Goal: Task Accomplishment & Management: Manage account settings

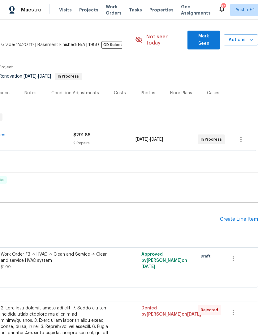
scroll to position [16, 92]
click at [241, 137] on icon "button" at bounding box center [240, 139] width 1 height 5
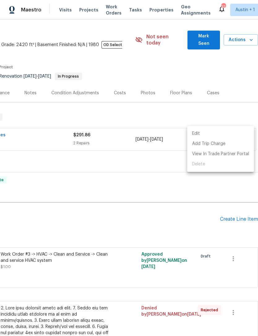
click at [230, 132] on li "Edit" at bounding box center [220, 134] width 67 height 10
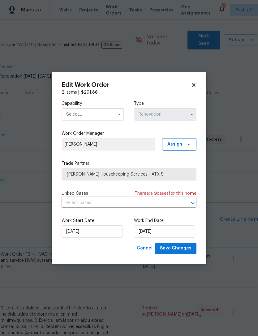
click at [72, 115] on input "text" at bounding box center [93, 114] width 62 height 12
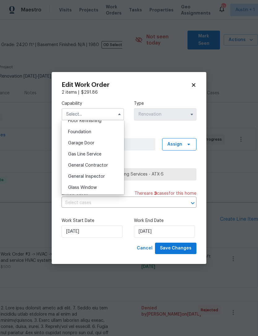
scroll to position [260, 0]
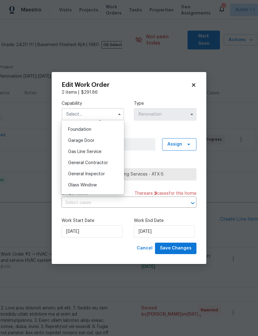
click at [198, 84] on div "Edit Work Order 2 items | $ 291.86 Capability Agent Appliance Bathtub Resurfaci…" at bounding box center [129, 168] width 155 height 192
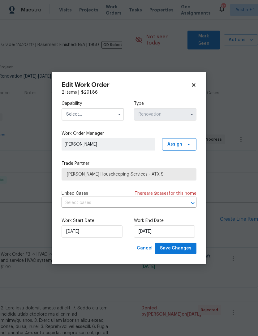
click at [198, 81] on div "Edit Work Order 2 items | $ 291.86 Capability Type Renovation Work Order Manage…" at bounding box center [129, 168] width 155 height 192
click at [195, 82] on icon at bounding box center [194, 85] width 6 height 6
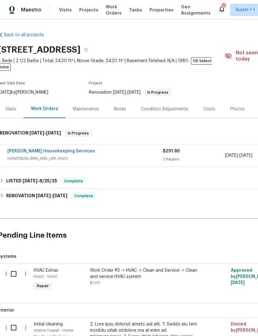
scroll to position [0, 2]
click at [28, 149] on link "[PERSON_NAME] Housekeeping Services" at bounding box center [51, 151] width 88 height 4
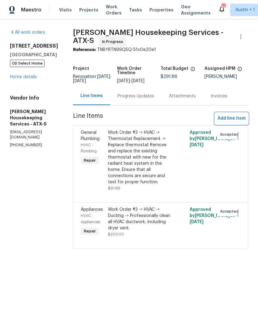
click at [238, 121] on span "Add line item" at bounding box center [231, 119] width 28 height 8
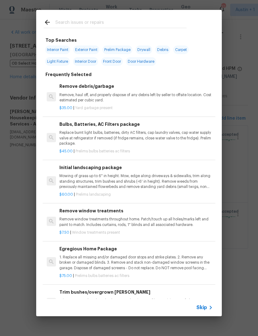
click at [75, 20] on input "text" at bounding box center [120, 23] width 131 height 9
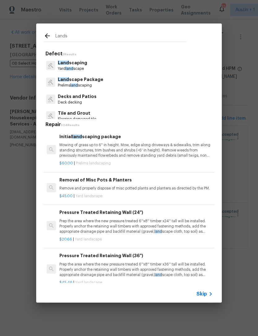
type input "Landsc"
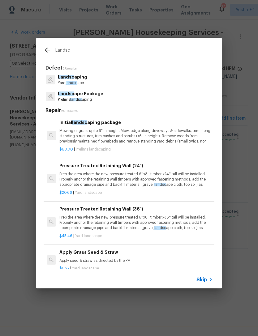
click at [76, 138] on p "Mowing of grass up to 6" in height. Mow, edge along driveways & sidewalks, trim…" at bounding box center [135, 136] width 153 height 16
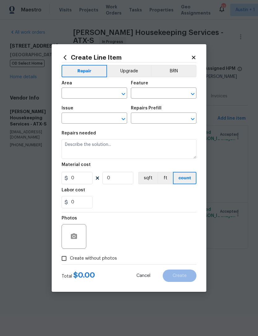
type input "Home Readiness Packages"
type input "Landscape Package"
type input "Initial landscaping package $60.00"
type textarea "Mowing of grass up to 6" in height. Mow, edge along driveways & sidewalks, trim…"
type input "60"
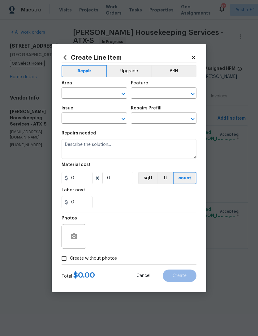
type input "1"
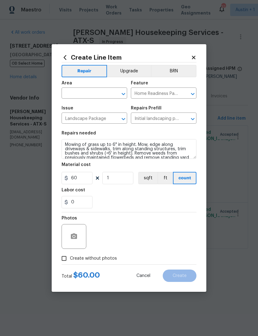
click at [75, 132] on h5 "Repairs needed" at bounding box center [79, 133] width 34 height 4
click at [73, 96] on input "text" at bounding box center [86, 94] width 48 height 10
type input "l"
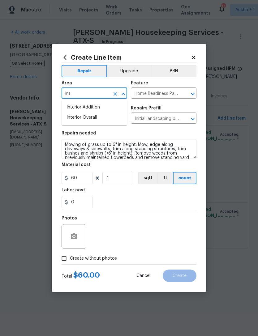
click at [79, 118] on li "Interior Overall" at bounding box center [95, 118] width 66 height 10
type input "Interior Overall"
click at [79, 118] on input "Landscape Package" at bounding box center [86, 119] width 48 height 10
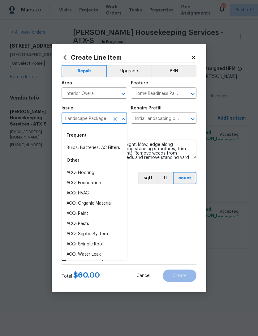
click at [187, 212] on section "Repairs needed Mowing of grass up to 6" in height. Mow, edge along driveways & …" at bounding box center [129, 169] width 135 height 85
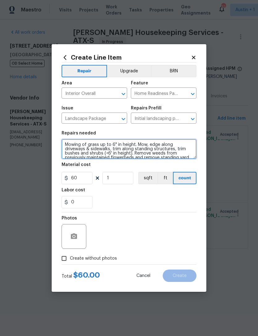
click at [67, 144] on textarea "Mowing of grass up to 6" in height. Mow, edge along driveways & sidewalks, trim…" at bounding box center [129, 149] width 135 height 20
click at [68, 144] on textarea "Mowing of grass up to 6" in height. Mow, edge along driveways & sidewalks, trim…" at bounding box center [129, 149] width 135 height 20
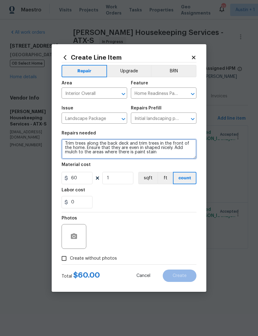
type textarea "Trim trees along the back deck and trim trees in the front of the home. Ensure …"
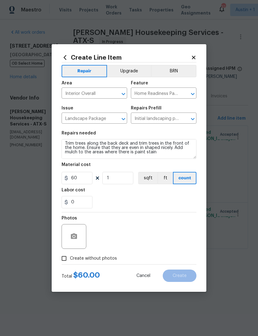
click at [171, 203] on div "0" at bounding box center [129, 202] width 135 height 12
click at [75, 200] on input "0" at bounding box center [77, 202] width 31 height 12
type input "300"
click at [190, 201] on div "300" at bounding box center [129, 202] width 135 height 12
click at [64, 258] on input "Create without photos" at bounding box center [64, 259] width 12 height 12
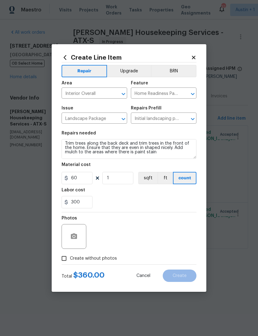
checkbox input "true"
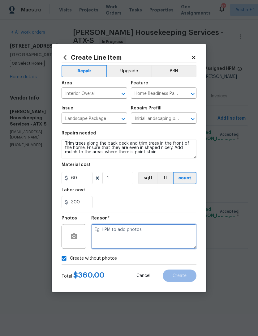
click at [188, 236] on textarea at bounding box center [143, 236] width 105 height 25
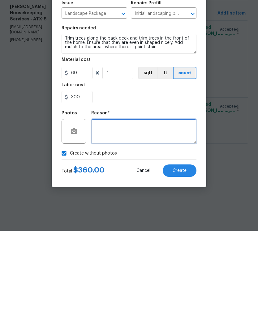
type textarea "."
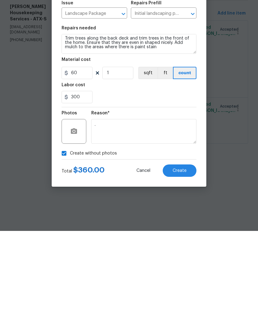
click at [191, 270] on button "Create" at bounding box center [180, 276] width 34 height 12
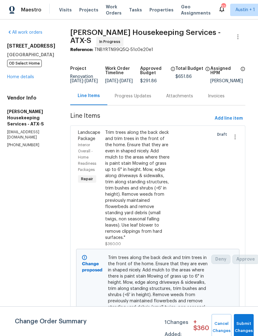
scroll to position [0, 2]
click at [232, 115] on span "Add line item" at bounding box center [229, 119] width 28 height 8
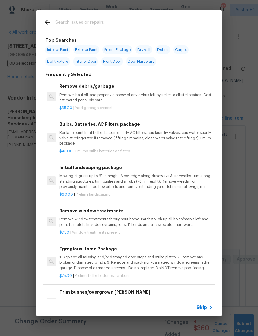
click at [166, 182] on p "Mowing of grass up to 6" in height. Mow, edge along driveways & sidewalks, trim…" at bounding box center [135, 182] width 153 height 16
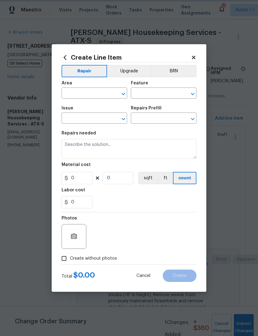
type input "Home Readiness Packages"
type input "Landscape Package"
type input "Initial landscaping package $60.00"
type textarea "Mowing of grass up to 6" in height. Mow, edge along driveways & sidewalks, trim…"
type input "60"
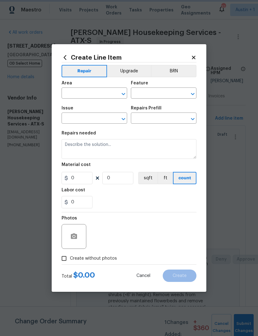
type input "1"
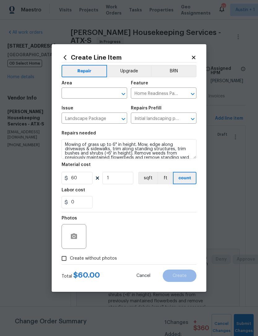
click at [195, 57] on icon at bounding box center [193, 57] width 3 height 3
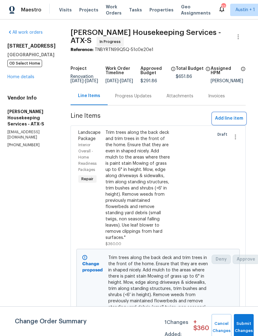
click at [229, 113] on button "Add line item" at bounding box center [228, 118] width 33 height 11
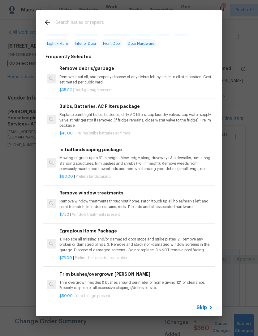
scroll to position [19, 0]
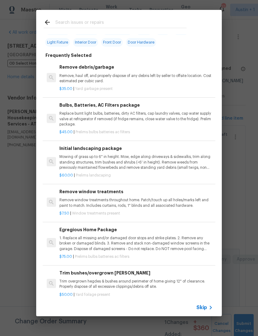
click at [178, 20] on input "text" at bounding box center [120, 23] width 131 height 9
type input "Clean"
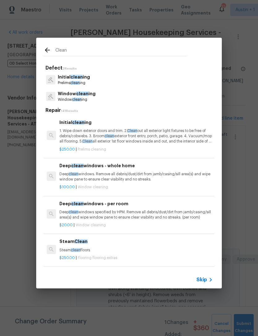
scroll to position [0, 0]
click at [66, 79] on p "Initial clean ing" at bounding box center [74, 77] width 32 height 6
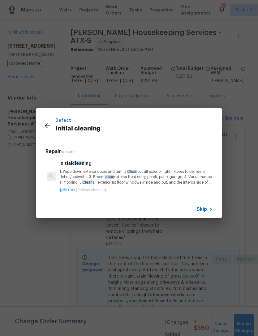
click at [87, 174] on p "1. Wipe down exterior doors and trim. 2. Clean out all exterior light fixtures …" at bounding box center [135, 177] width 153 height 16
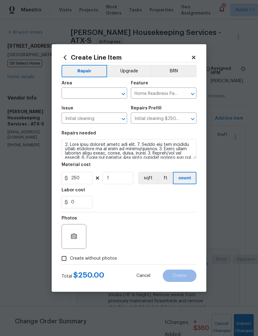
click at [75, 92] on input "text" at bounding box center [86, 94] width 48 height 10
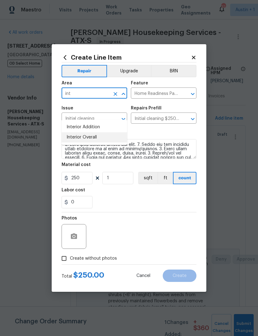
click at [75, 132] on li "Interior Overall" at bounding box center [95, 137] width 66 height 10
type input "Interior Overall"
click at [182, 198] on div "0" at bounding box center [129, 202] width 135 height 12
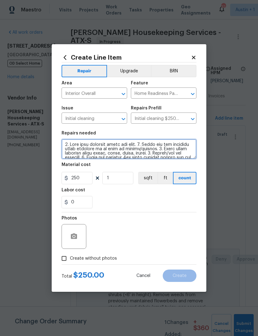
click at [73, 149] on textarea at bounding box center [129, 149] width 135 height 20
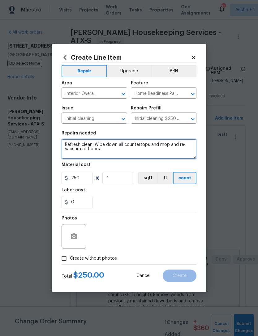
type textarea "Refresh clean. Wipe down all countertops and mop and re-vacuum all floors."
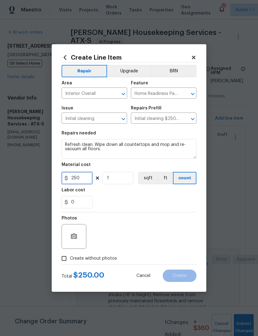
click at [76, 177] on input "250" at bounding box center [77, 178] width 31 height 12
type input "100"
click at [192, 203] on div "0" at bounding box center [129, 202] width 135 height 12
click at [62, 263] on input "Create without photos" at bounding box center [64, 259] width 12 height 12
checkbox input "true"
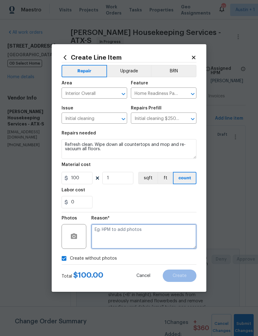
click at [183, 231] on textarea at bounding box center [143, 236] width 105 height 25
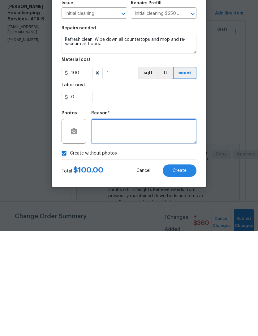
type textarea "."
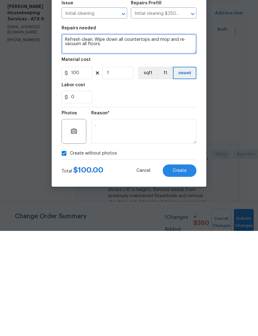
click at [152, 139] on textarea "Refresh clean. Wipe down all countertops and mop and re-vacuum all floors." at bounding box center [129, 149] width 135 height 20
click at [92, 139] on textarea "Refresh clean. Wipe down all surfaces and mop and re-vacuum all floors." at bounding box center [129, 149] width 135 height 20
click at [87, 139] on textarea "Refresh clean. Wipe down all surfacesand mop and re-vacuum all floors. At four …" at bounding box center [129, 149] width 135 height 20
click at [88, 139] on textarea "Refresh clean. Wipe down all surfacesand mop and re-vacuum all floors. At four …" at bounding box center [129, 149] width 135 height 20
type textarea "Refresh clean. Wipe down all surfacesand mop and re-vacuum all floors. Add four…"
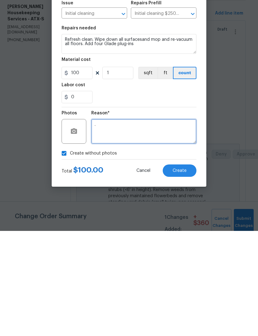
click at [176, 224] on textarea "." at bounding box center [143, 236] width 105 height 25
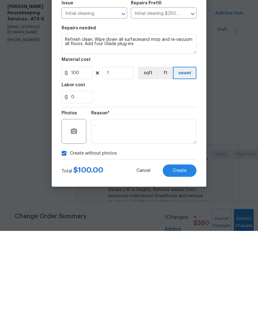
click at [186, 274] on span "Create" at bounding box center [180, 276] width 14 height 5
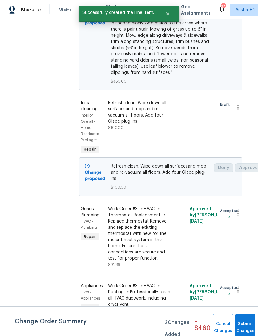
scroll to position [247, 0]
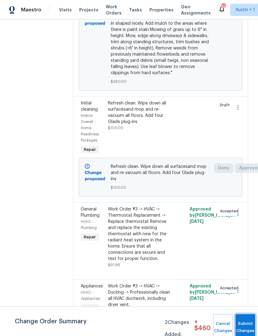
click at [246, 324] on button "Submit Changes" at bounding box center [245, 327] width 20 height 27
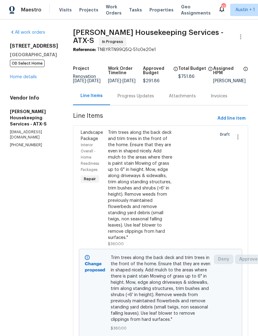
scroll to position [0, 0]
click at [13, 78] on link "Home details" at bounding box center [23, 77] width 27 height 4
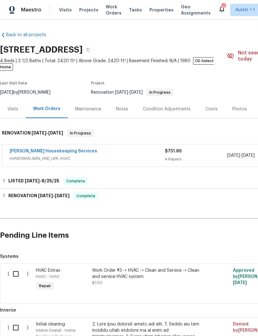
click at [235, 106] on div "Photos" at bounding box center [239, 109] width 15 height 6
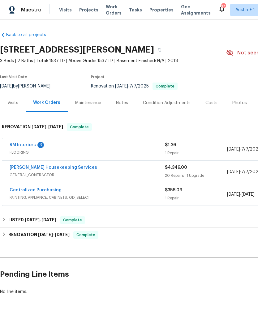
click at [15, 146] on link "RM Interiors" at bounding box center [23, 145] width 26 height 4
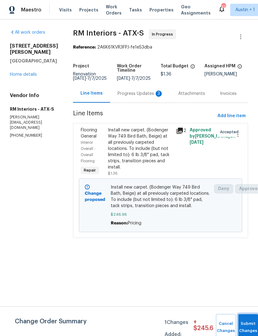
click at [247, 321] on button "Submit Changes" at bounding box center [248, 327] width 20 height 27
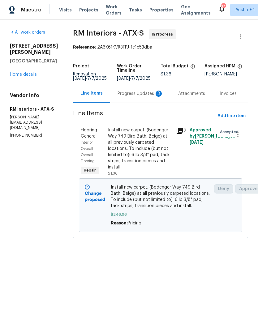
click at [152, 10] on span "Properties" at bounding box center [161, 10] width 24 height 6
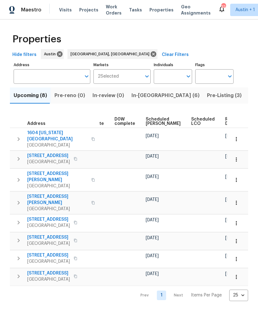
scroll to position [0, 138]
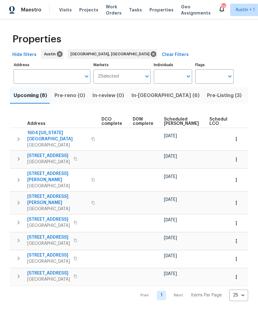
click at [167, 121] on span "Scheduled COE" at bounding box center [181, 121] width 35 height 9
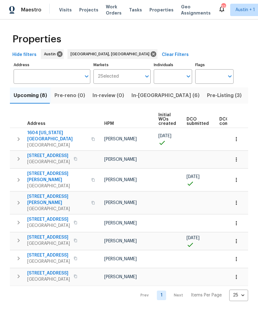
scroll to position [0, 19]
click at [142, 100] on span "In-reno (6)" at bounding box center [165, 95] width 68 height 9
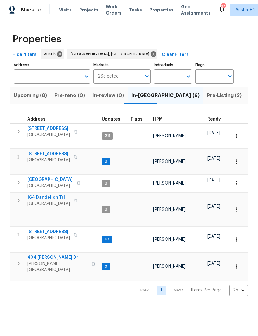
click at [24, 97] on span "Upcoming (8)" at bounding box center [30, 95] width 33 height 9
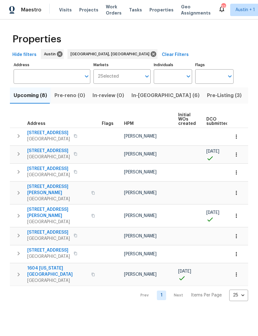
click at [38, 207] on span "3603 Roosevelt Cv" at bounding box center [57, 213] width 60 height 12
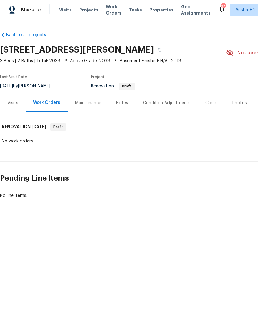
click at [9, 104] on div "Visits" at bounding box center [12, 103] width 11 height 6
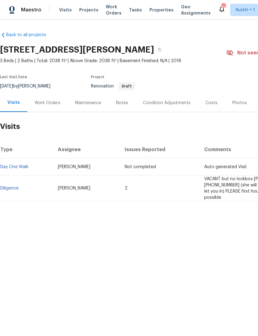
click at [10, 187] on link "Diligence" at bounding box center [9, 188] width 18 height 4
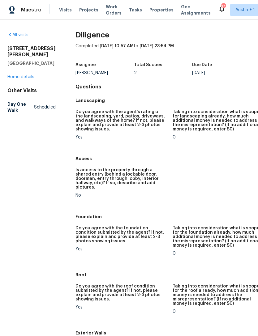
click at [62, 8] on span "Visits" at bounding box center [65, 10] width 13 height 6
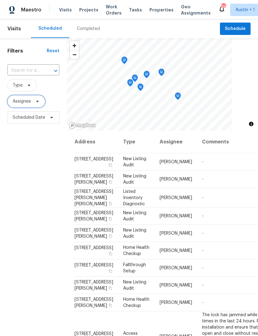
click at [33, 103] on span at bounding box center [36, 101] width 7 height 5
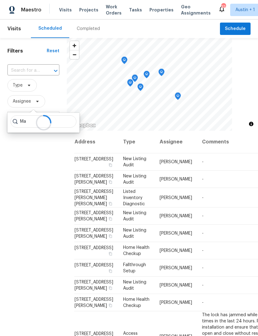
type input "M"
click at [28, 180] on div "Filters Reset ​ Type Assignee Scheduled Date" at bounding box center [33, 219] width 67 height 362
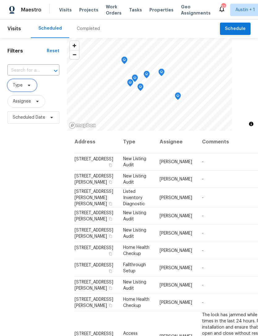
click at [18, 85] on span "Type" at bounding box center [18, 85] width 10 height 6
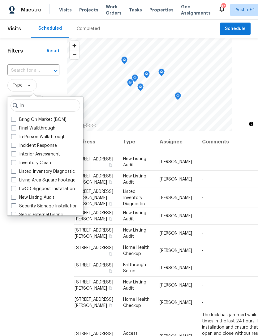
type input "In"
click at [17, 137] on label "In-Person Walkthrough" at bounding box center [38, 137] width 54 height 6
click at [15, 137] on input "In-Person Walkthrough" at bounding box center [13, 136] width 4 height 4
checkbox input "true"
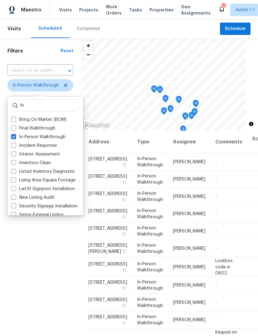
click at [23, 244] on div "Filters Reset ​ In-Person Walkthrough Assignee Scheduled Date" at bounding box center [40, 219] width 81 height 362
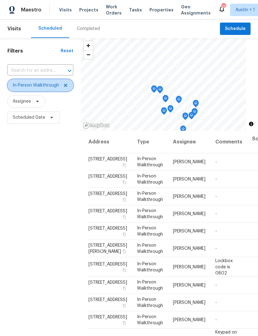
click at [64, 87] on icon at bounding box center [65, 85] width 5 height 5
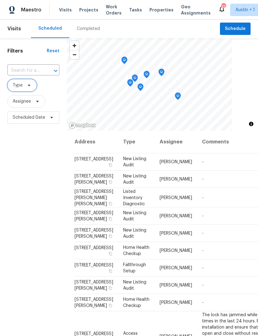
click at [16, 86] on span "Type" at bounding box center [18, 85] width 10 height 6
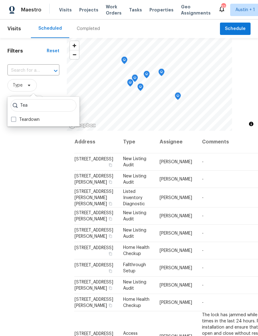
type input "Tea"
click at [18, 122] on label "Teardown" at bounding box center [25, 120] width 28 height 6
click at [15, 121] on input "Teardown" at bounding box center [13, 119] width 4 height 4
checkbox input "true"
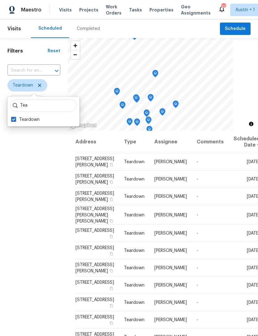
click at [21, 208] on div "Filters Reset ​ Teardown Assignee Scheduled Date" at bounding box center [34, 219] width 68 height 362
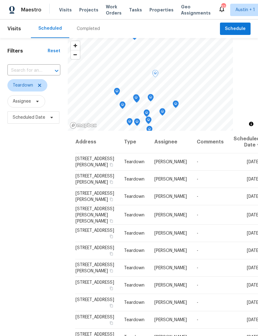
click at [0, 0] on icon at bounding box center [0, 0] width 0 height 0
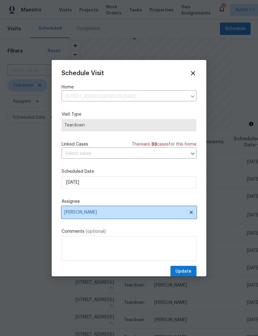
click at [76, 218] on span "[PERSON_NAME]" at bounding box center [129, 212] width 135 height 12
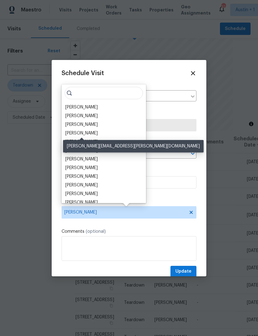
click at [71, 136] on div "Nelson Figueroa" at bounding box center [81, 133] width 32 height 6
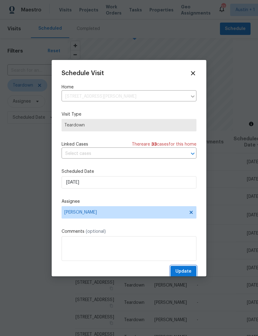
click at [189, 271] on span "Update" at bounding box center [183, 272] width 16 height 8
